Goal: Information Seeking & Learning: Learn about a topic

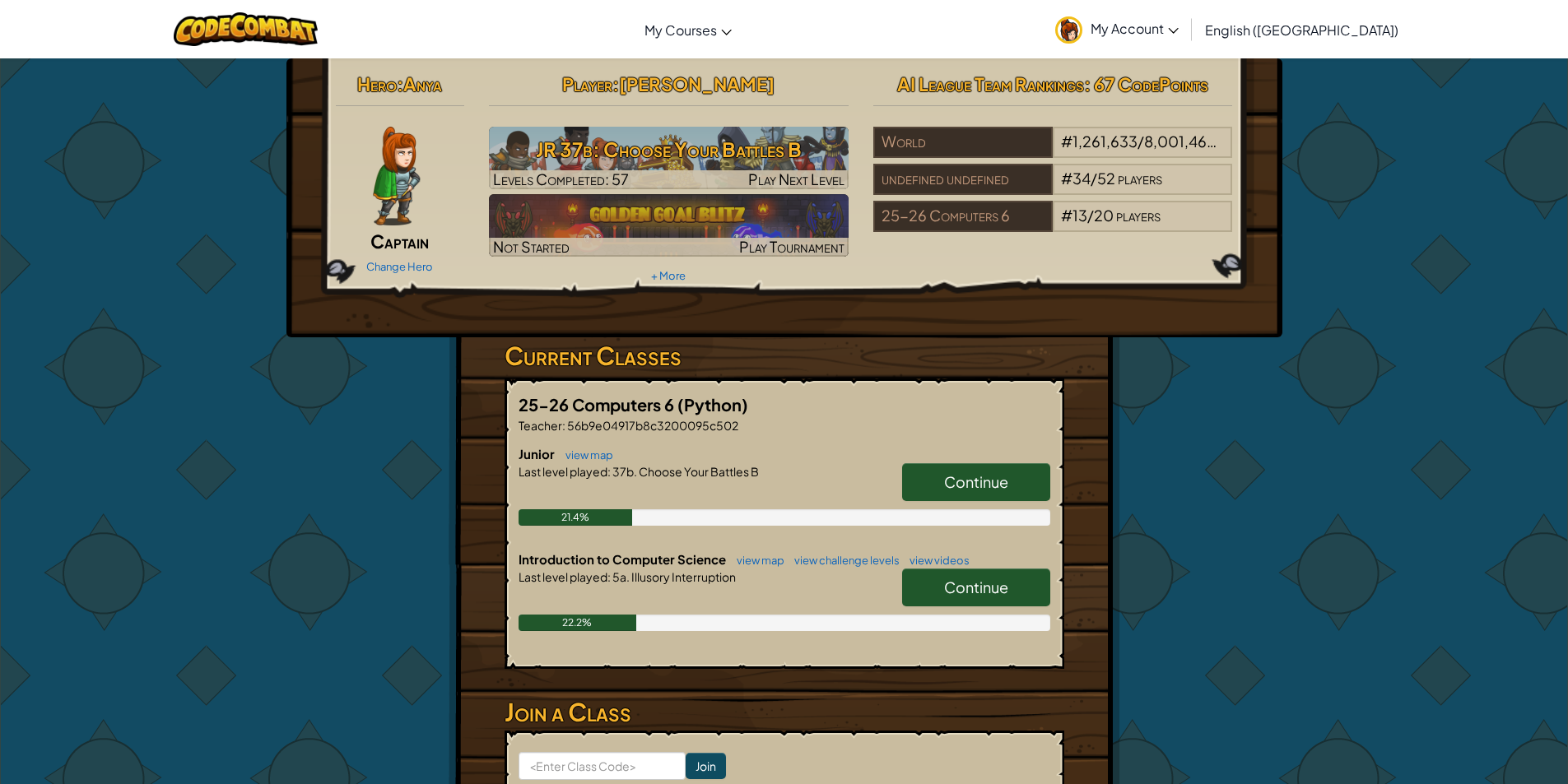
click at [920, 473] on link "Continue" at bounding box center [976, 481] width 149 height 37
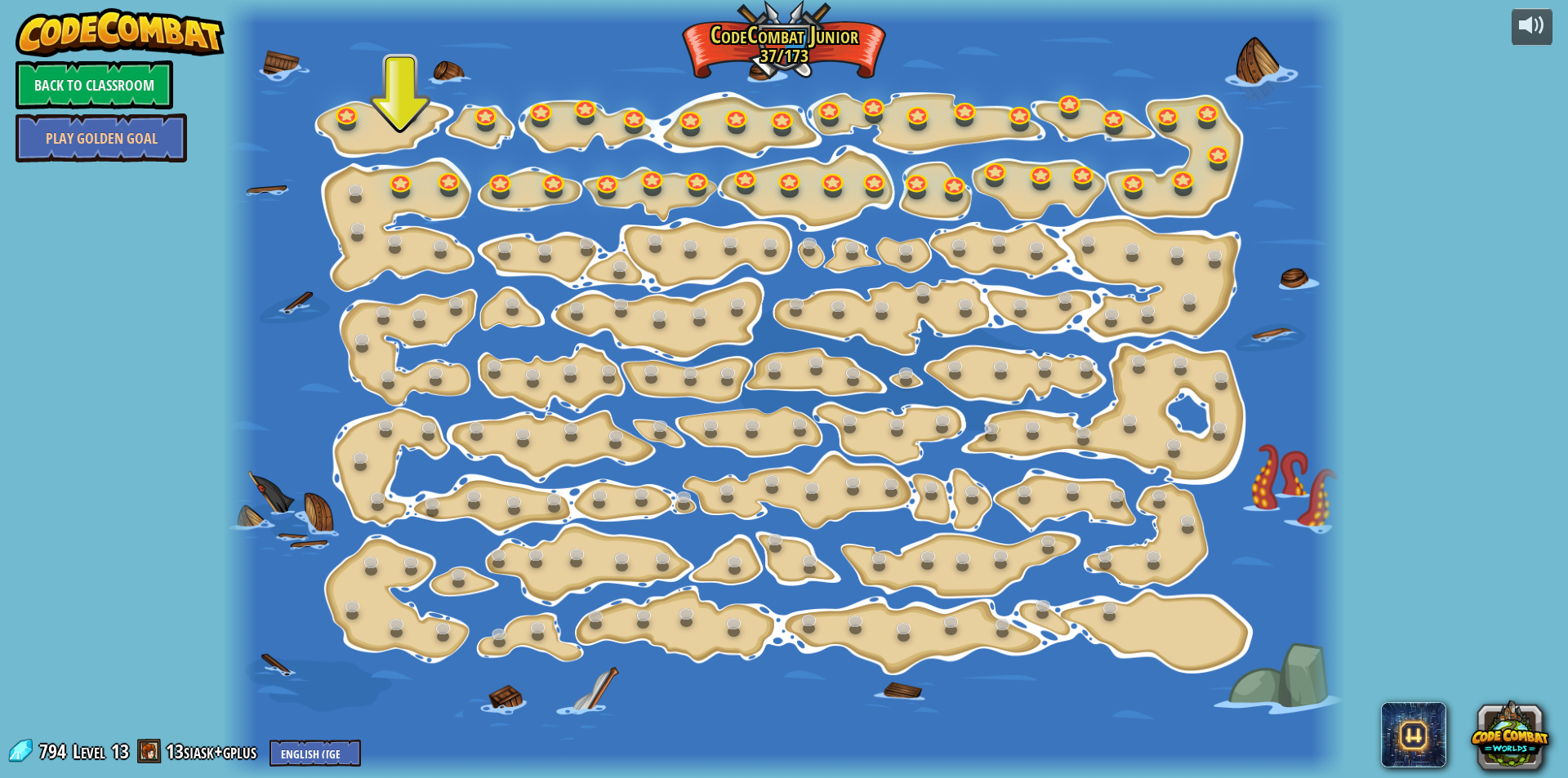
drag, startPoint x: 409, startPoint y: 202, endPoint x: 348, endPoint y: 170, distance: 68.9
drag, startPoint x: 348, startPoint y: 170, endPoint x: 467, endPoint y: 167, distance: 119.0
drag, startPoint x: 467, startPoint y: 167, endPoint x: 402, endPoint y: 177, distance: 65.8
drag, startPoint x: 402, startPoint y: 177, endPoint x: 391, endPoint y: 176, distance: 11.0
drag, startPoint x: 391, startPoint y: 176, endPoint x: 485, endPoint y: 167, distance: 94.4
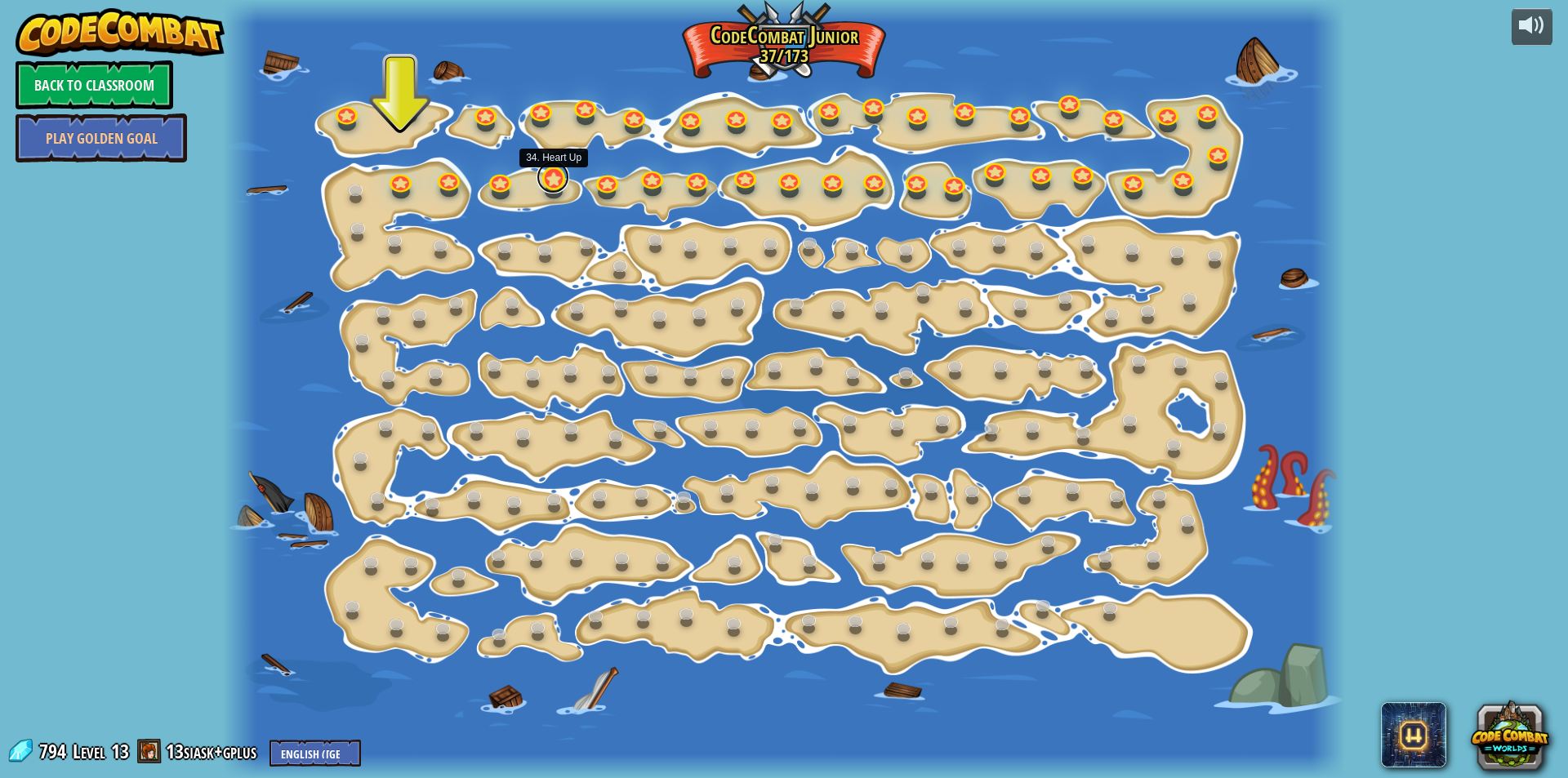
drag, startPoint x: 485, startPoint y: 167, endPoint x: 549, endPoint y: 172, distance: 64.2
drag, startPoint x: 549, startPoint y: 172, endPoint x: 407, endPoint y: 170, distance: 142.0
drag, startPoint x: 407, startPoint y: 170, endPoint x: 397, endPoint y: 175, distance: 11.2
click at [397, 175] on link at bounding box center [400, 178] width 32 height 32
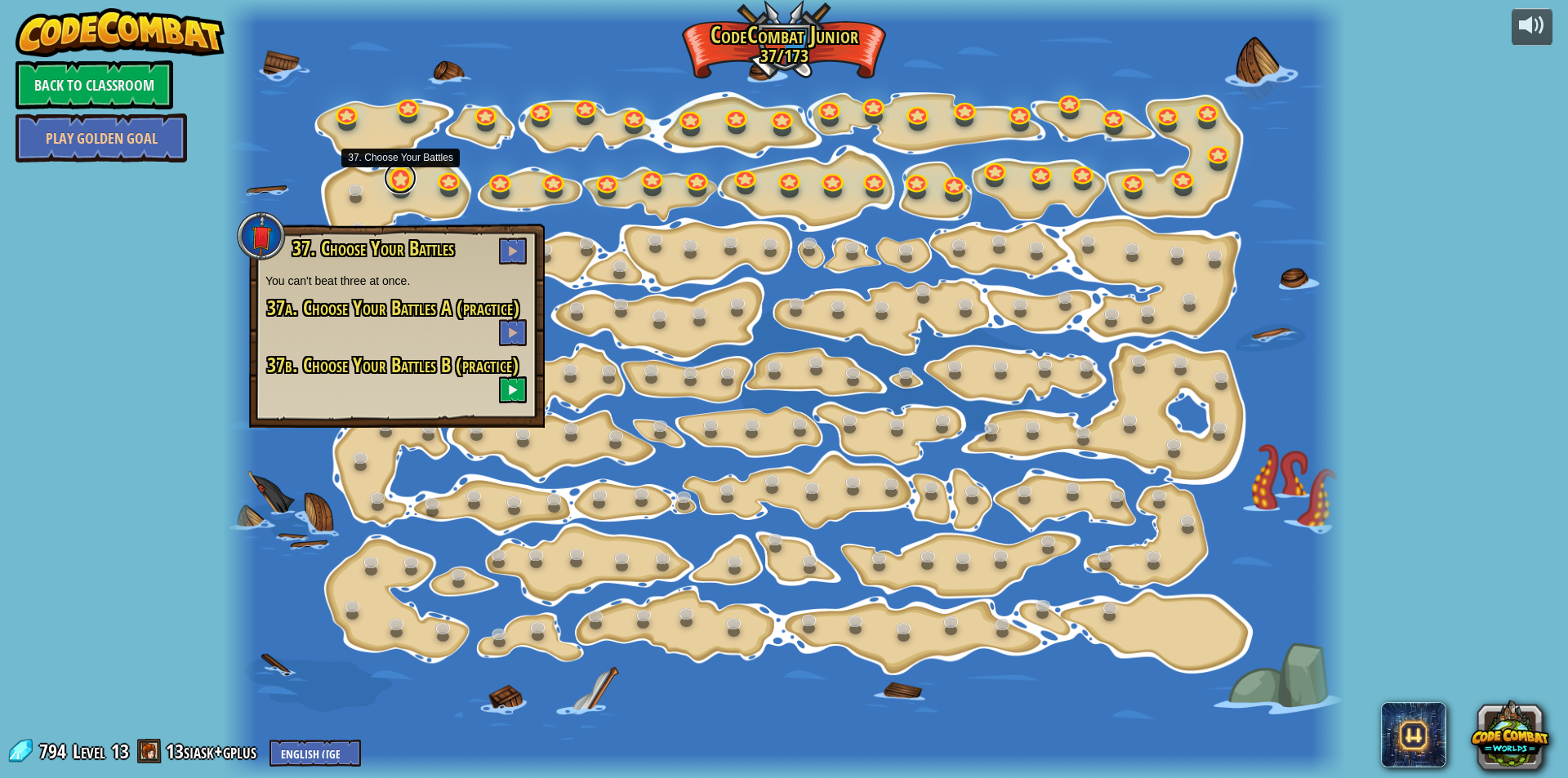
click at [397, 184] on link at bounding box center [400, 178] width 32 height 32
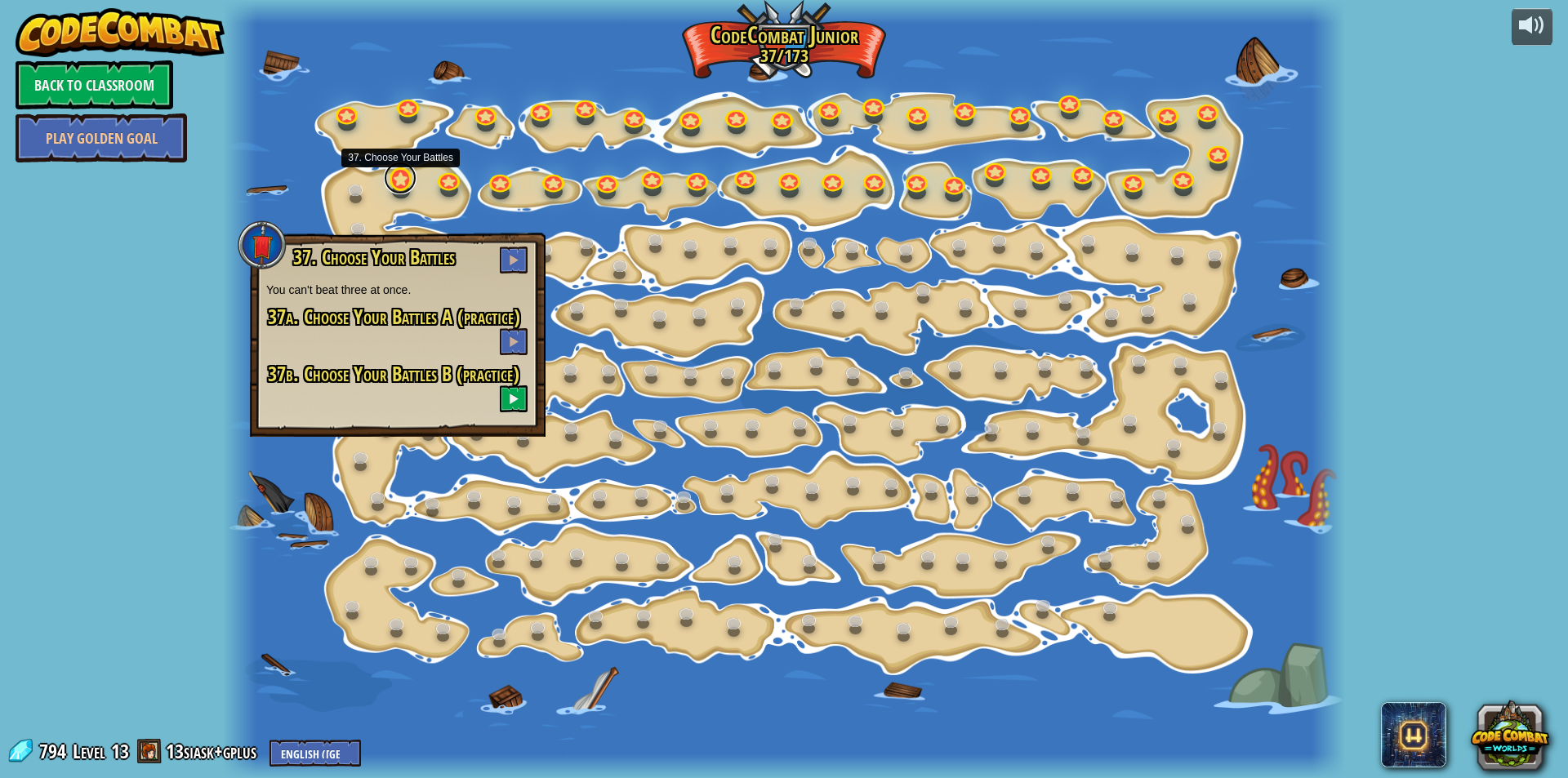
click at [404, 179] on link at bounding box center [400, 178] width 32 height 32
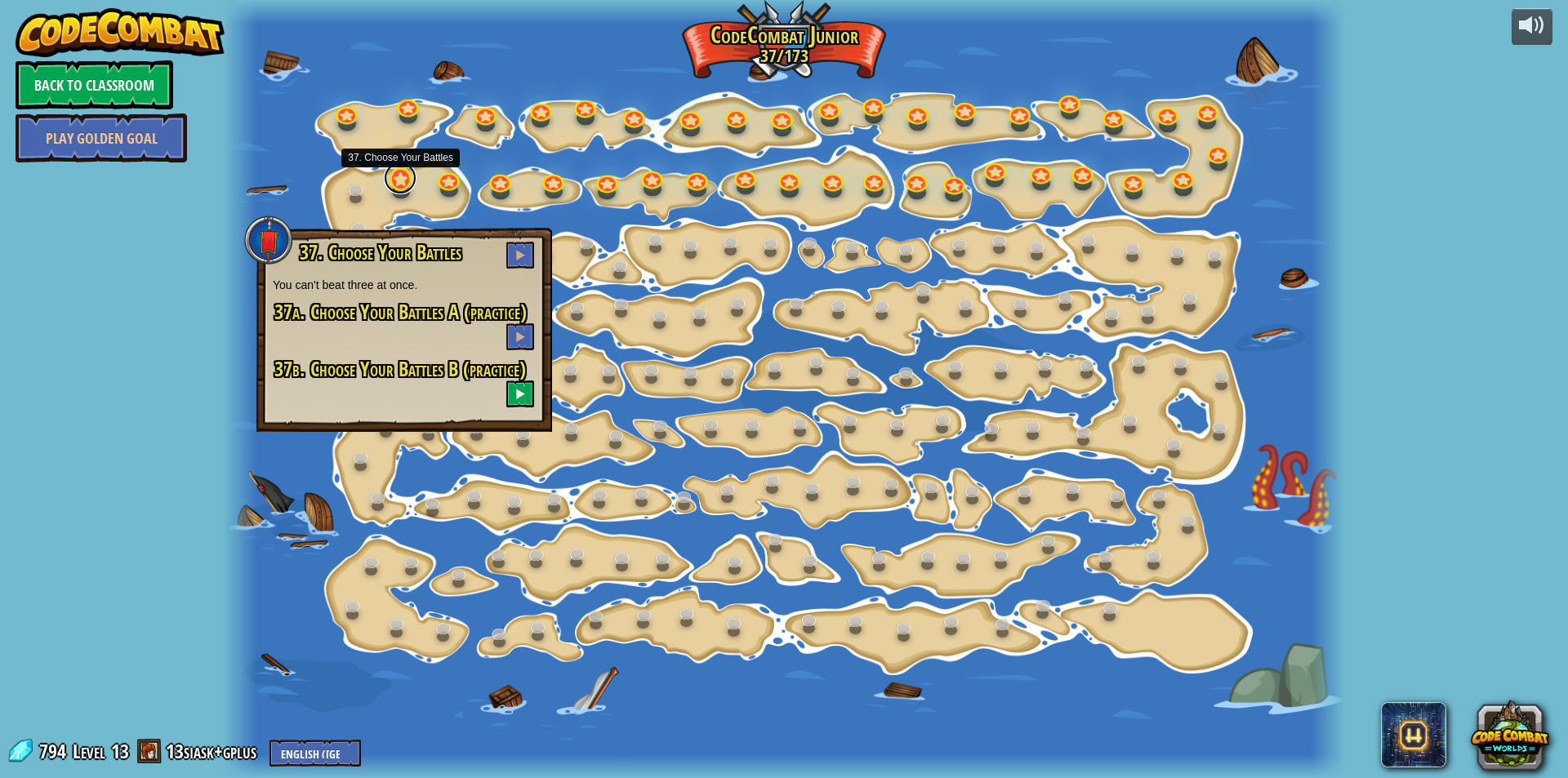
click at [391, 180] on link at bounding box center [400, 178] width 32 height 32
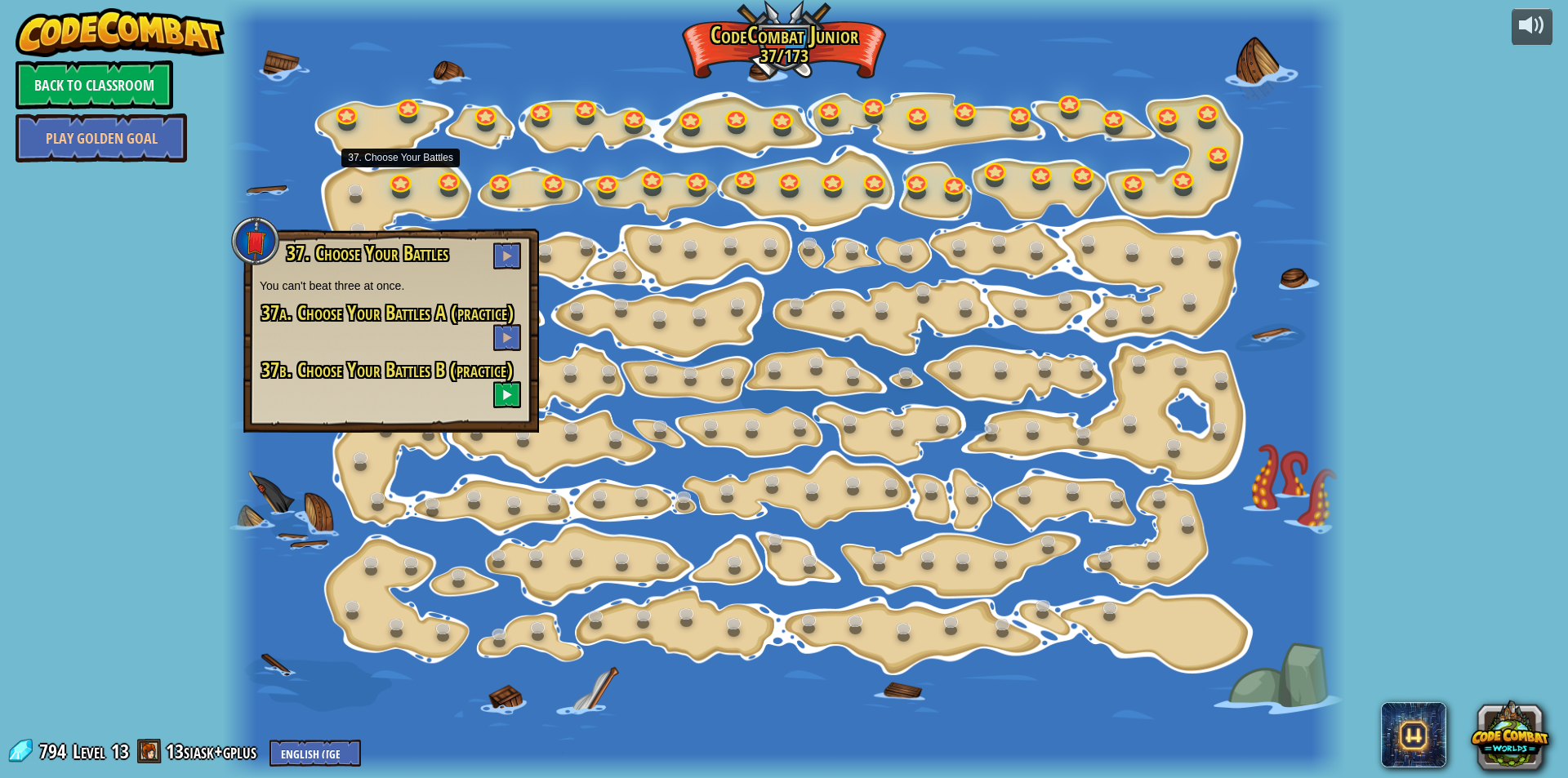
click at [478, 164] on div at bounding box center [784, 389] width 1122 height 778
